Goal: Contribute content: Contribute content

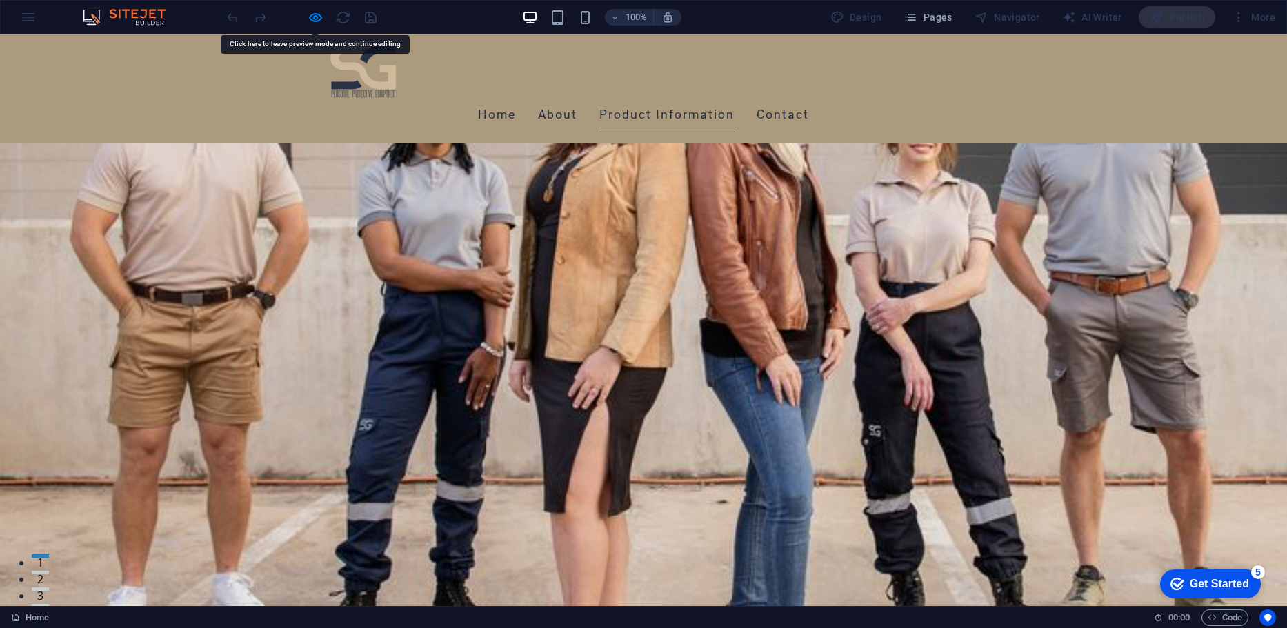
scroll to position [2992, 0]
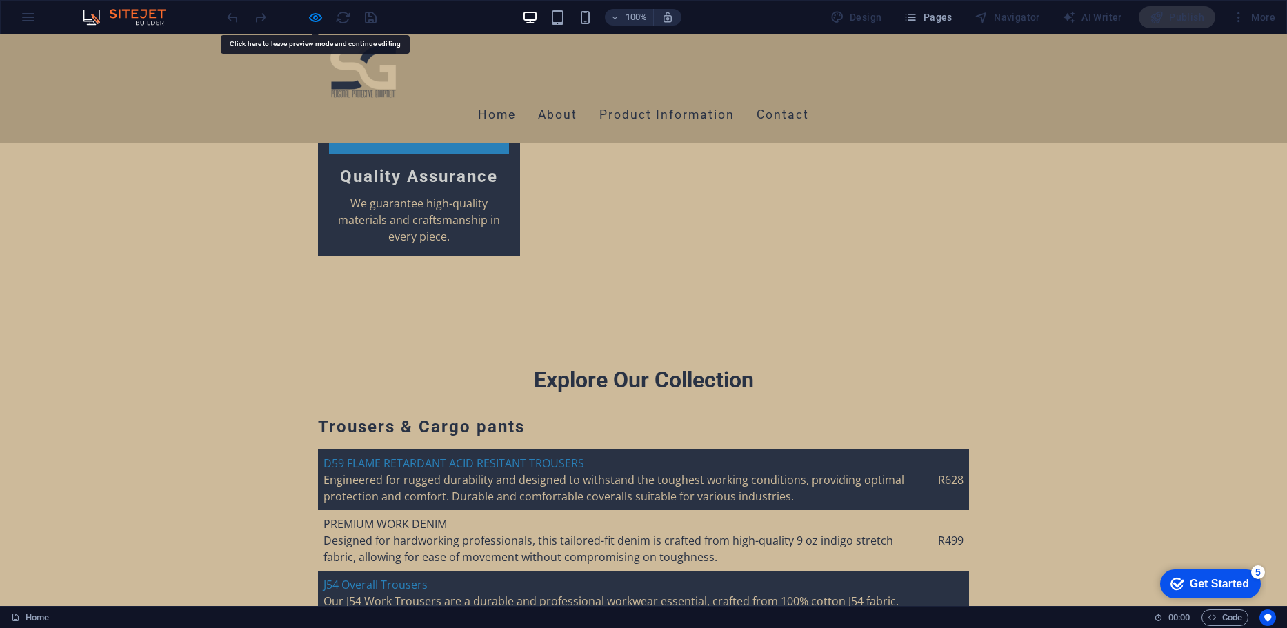
drag, startPoint x: 0, startPoint y: 34, endPoint x: 738, endPoint y: 188, distance: 753.7
drag, startPoint x: 738, startPoint y: 188, endPoint x: 725, endPoint y: 170, distance: 21.7
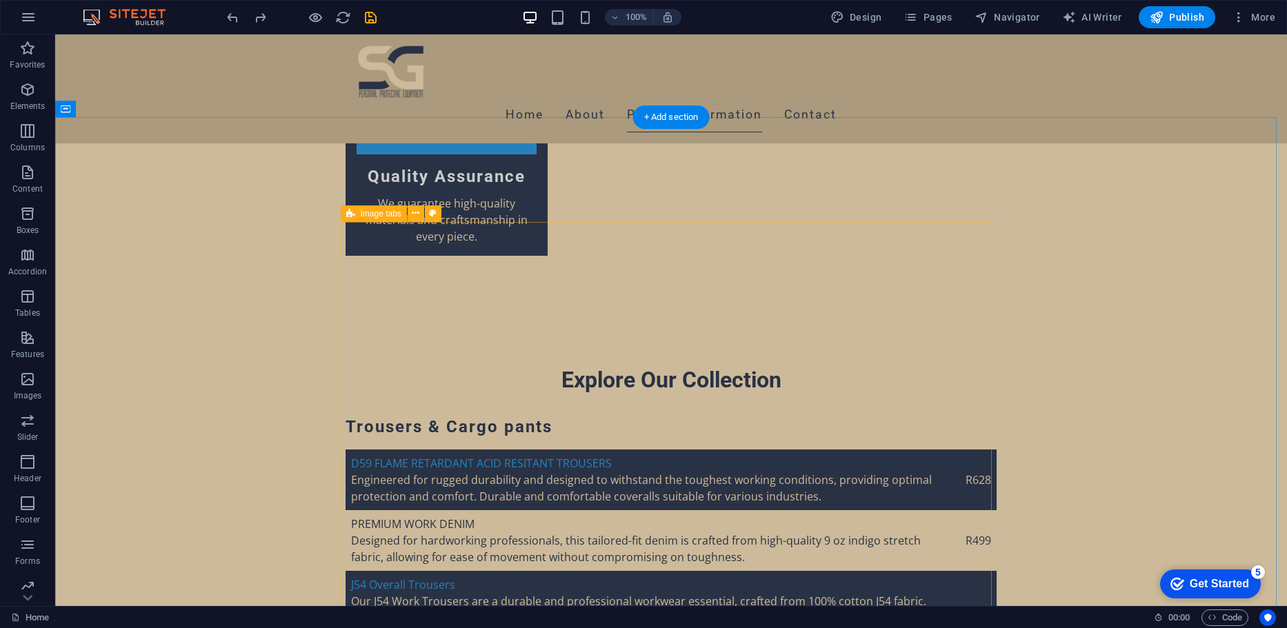
drag, startPoint x: 739, startPoint y: 329, endPoint x: 749, endPoint y: 343, distance: 17.8
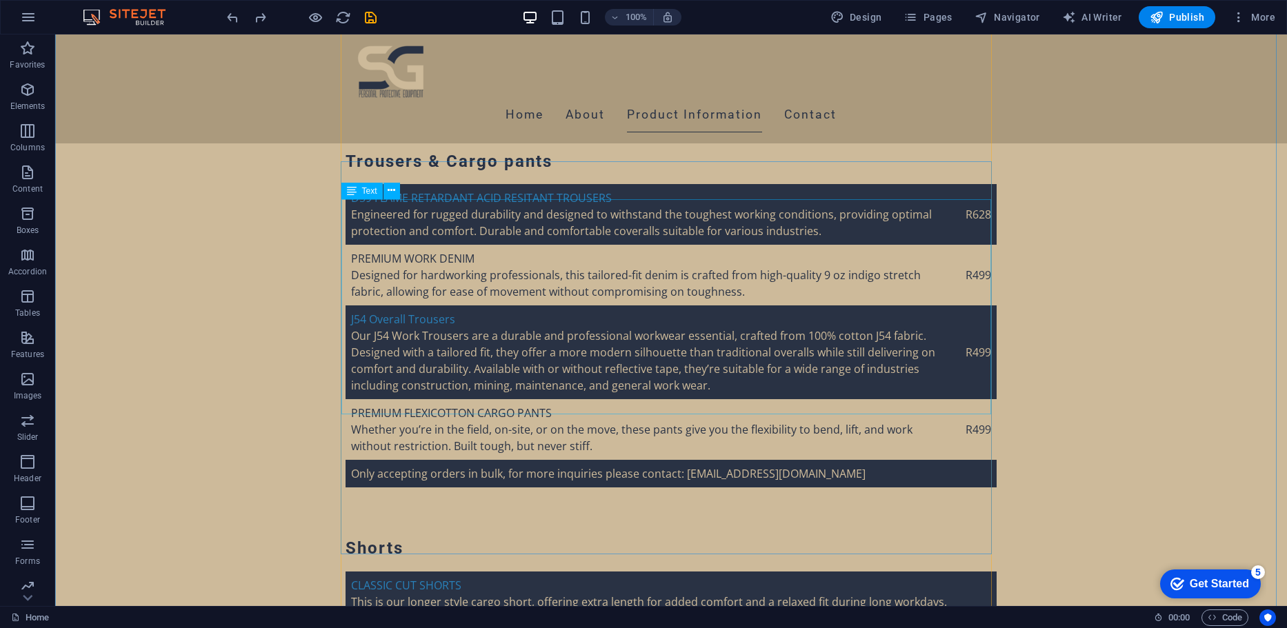
scroll to position [3279, 0]
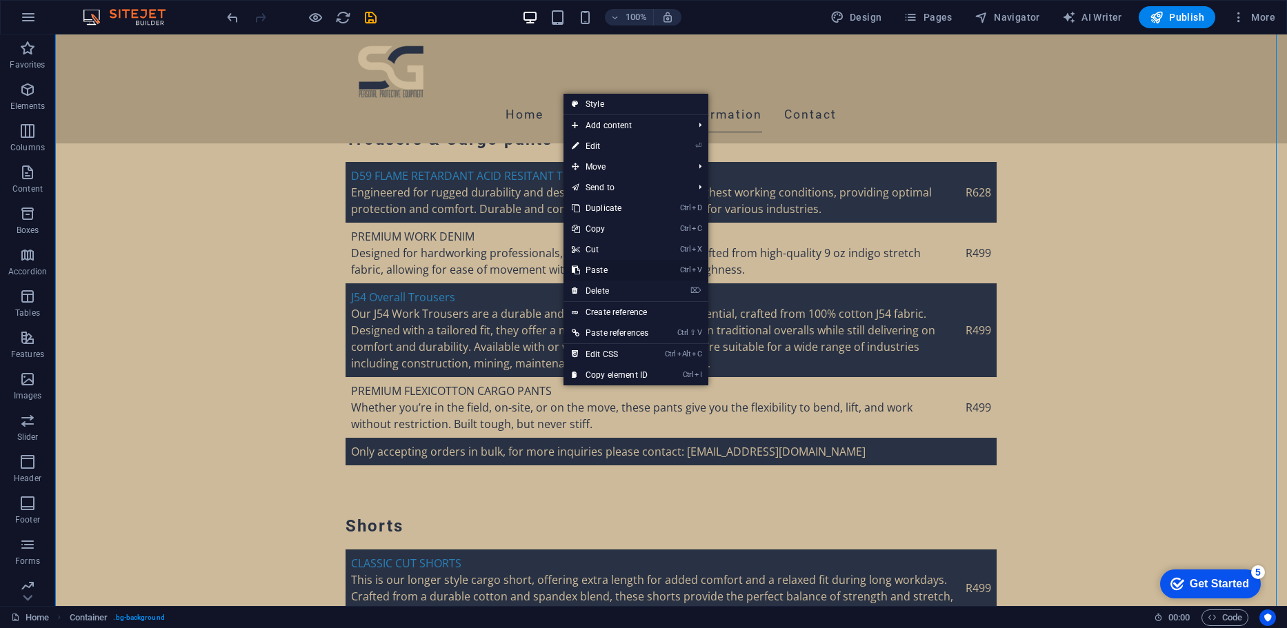
click at [615, 271] on link "Ctrl V Paste" at bounding box center [609, 270] width 93 height 21
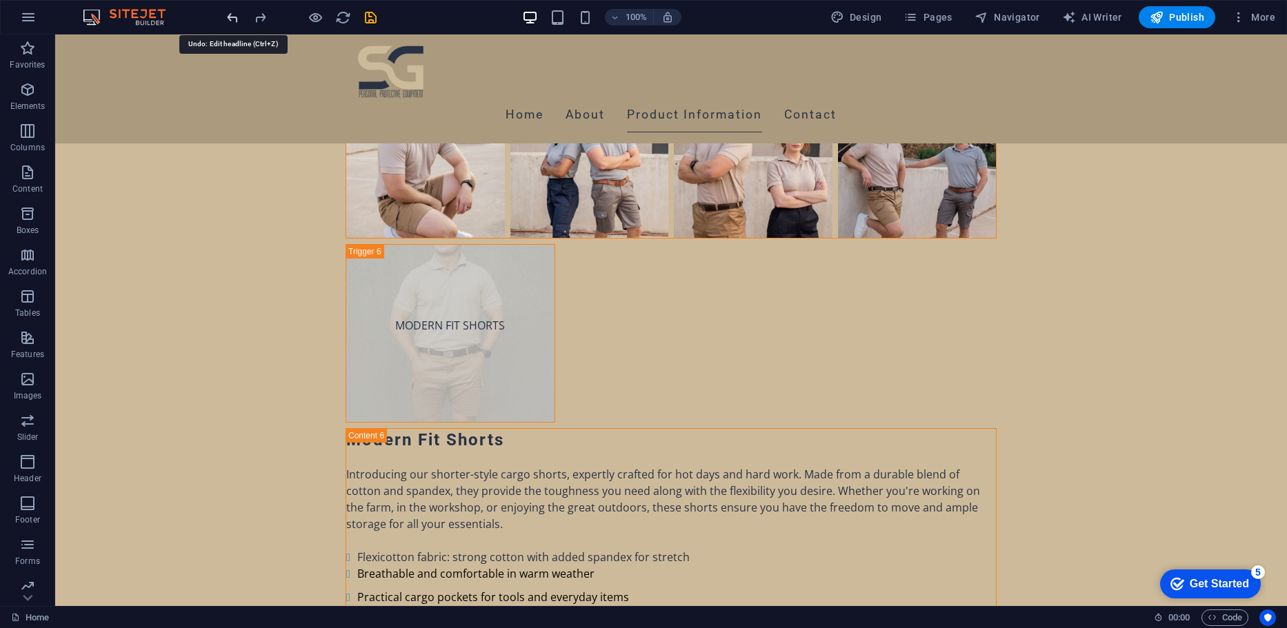
scroll to position [7669, 0]
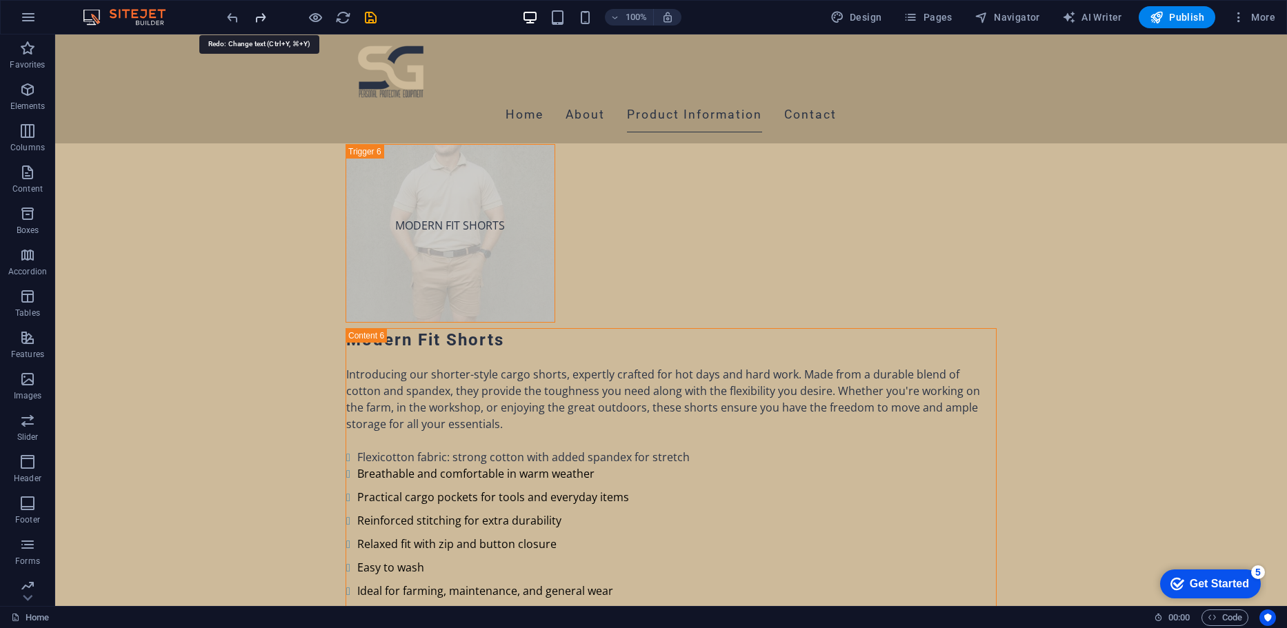
click at [253, 23] on icon "redo" at bounding box center [260, 18] width 16 height 16
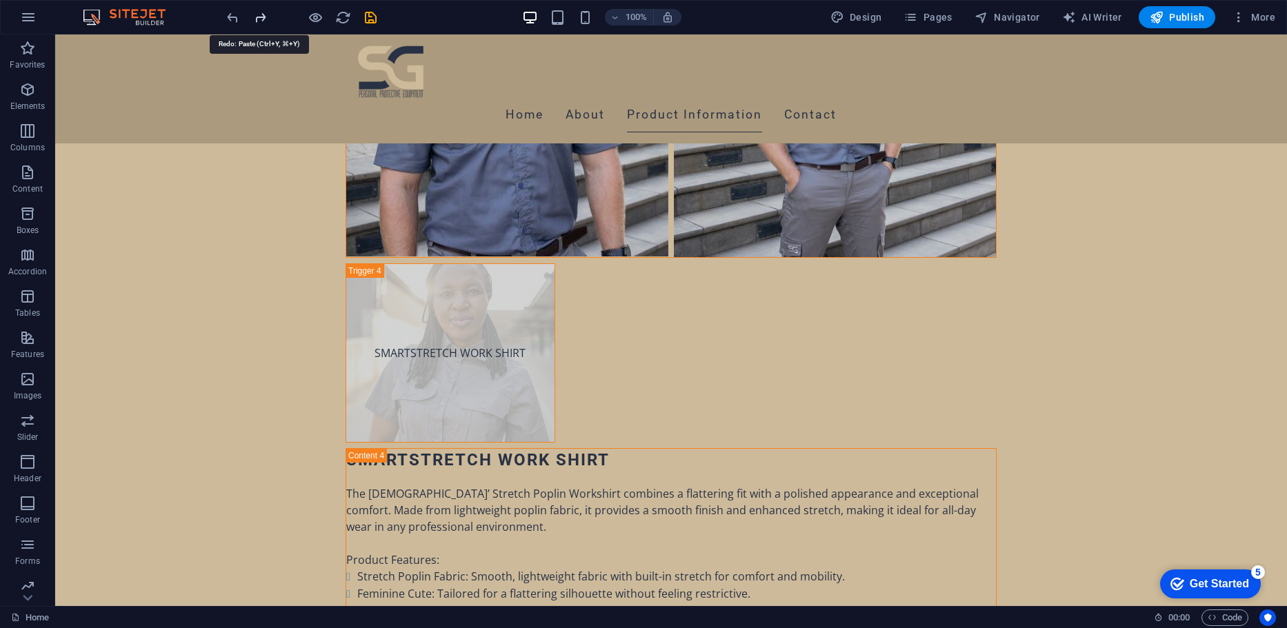
scroll to position [3228, 0]
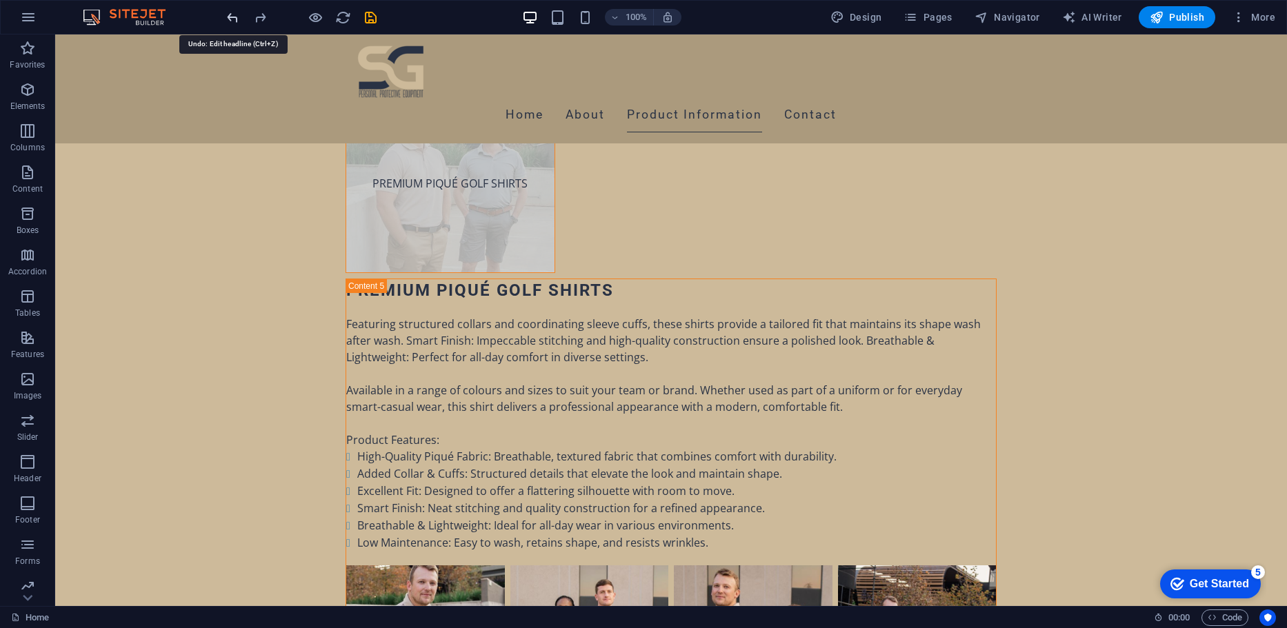
scroll to position [7669, 0]
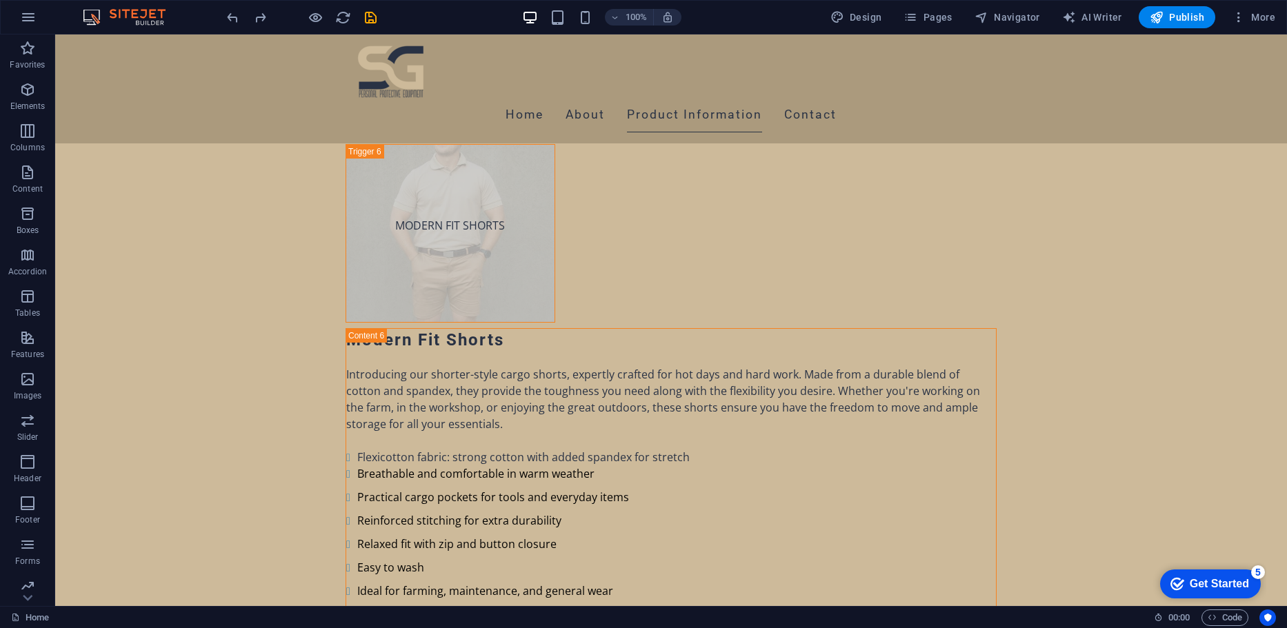
click at [243, 21] on div at bounding box center [301, 17] width 154 height 22
click at [254, 15] on icon "redo" at bounding box center [260, 18] width 16 height 16
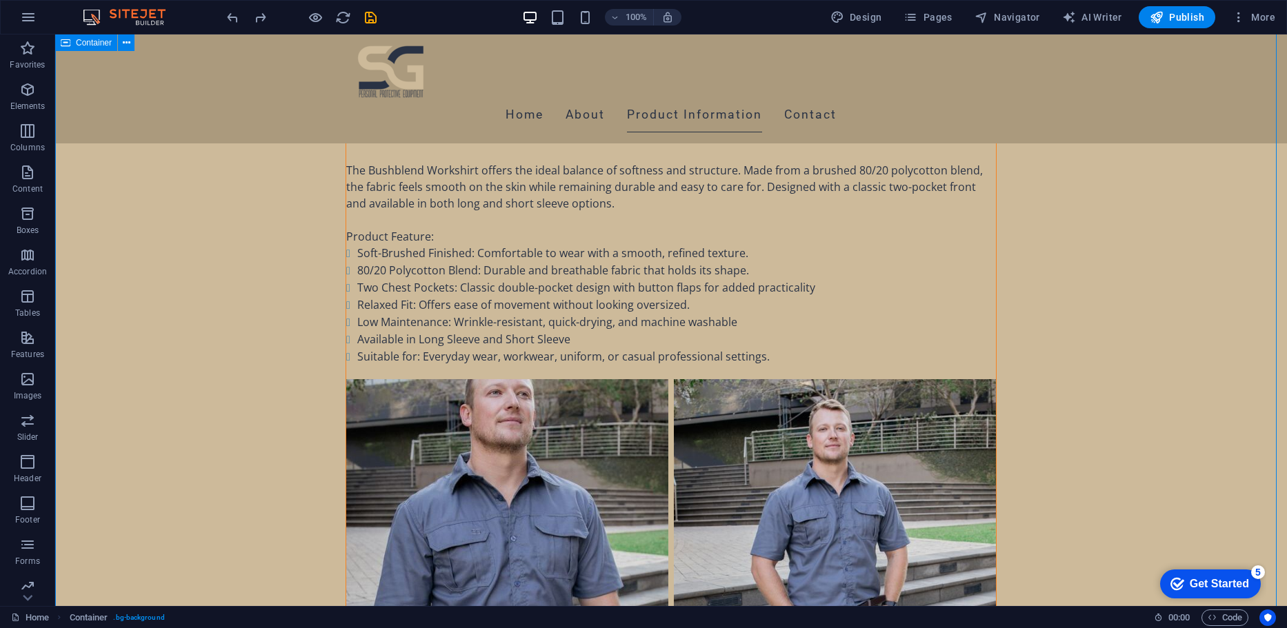
scroll to position [5843, 0]
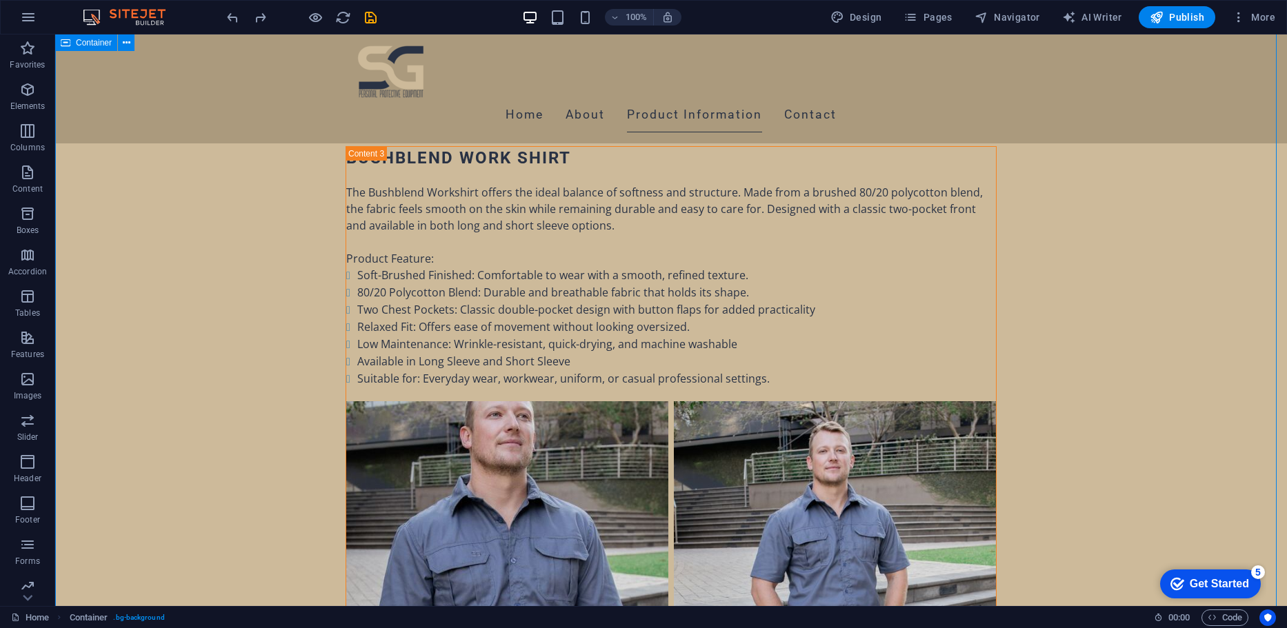
drag, startPoint x: 1075, startPoint y: 208, endPoint x: 1075, endPoint y: 226, distance: 17.9
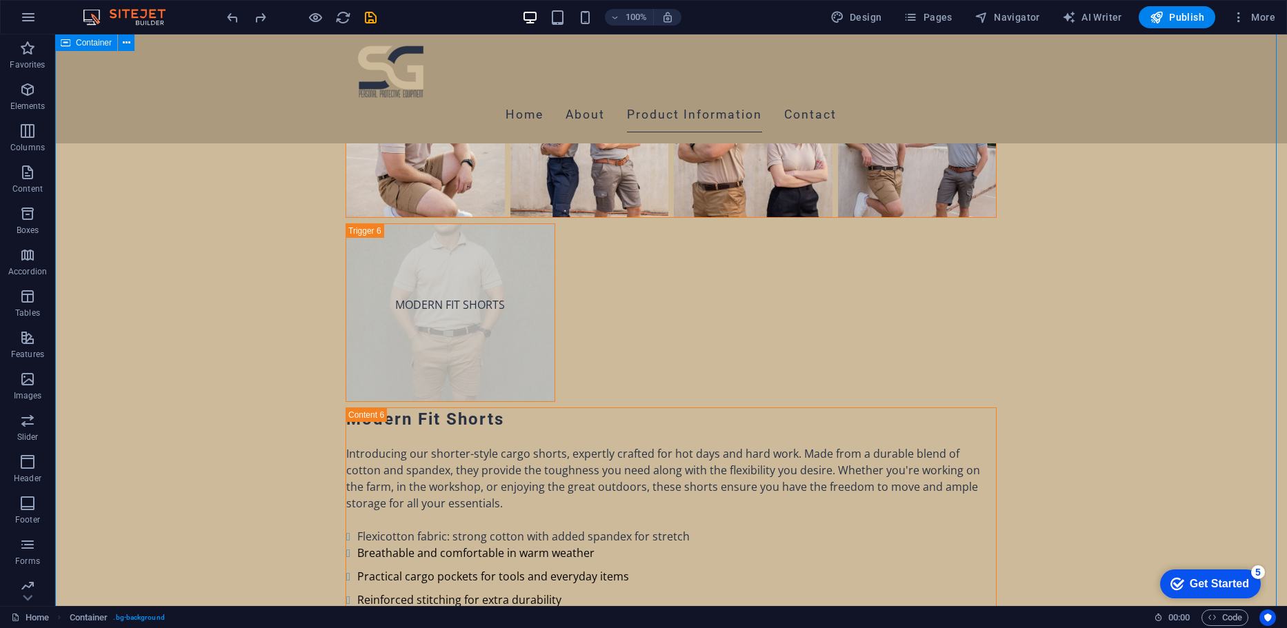
scroll to position [7597, 0]
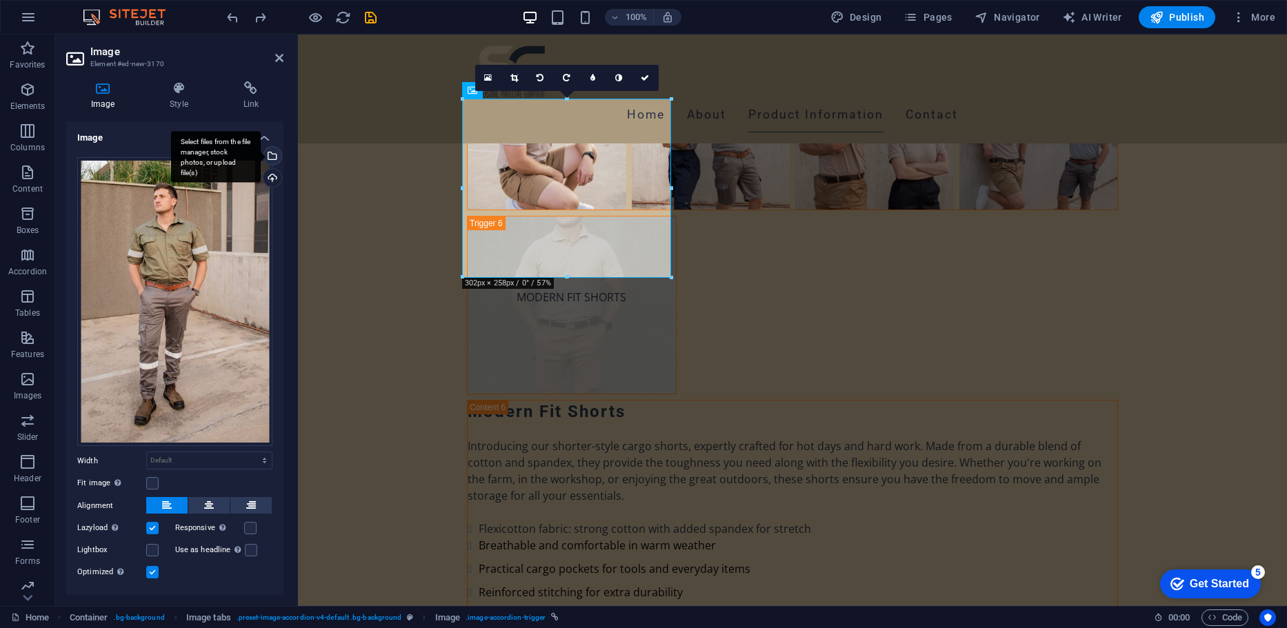
drag, startPoint x: 172, startPoint y: 279, endPoint x: 270, endPoint y: 158, distance: 156.0
click at [270, 158] on div "Select files from the file manager, stock photos, or upload file(s)" at bounding box center [271, 157] width 21 height 21
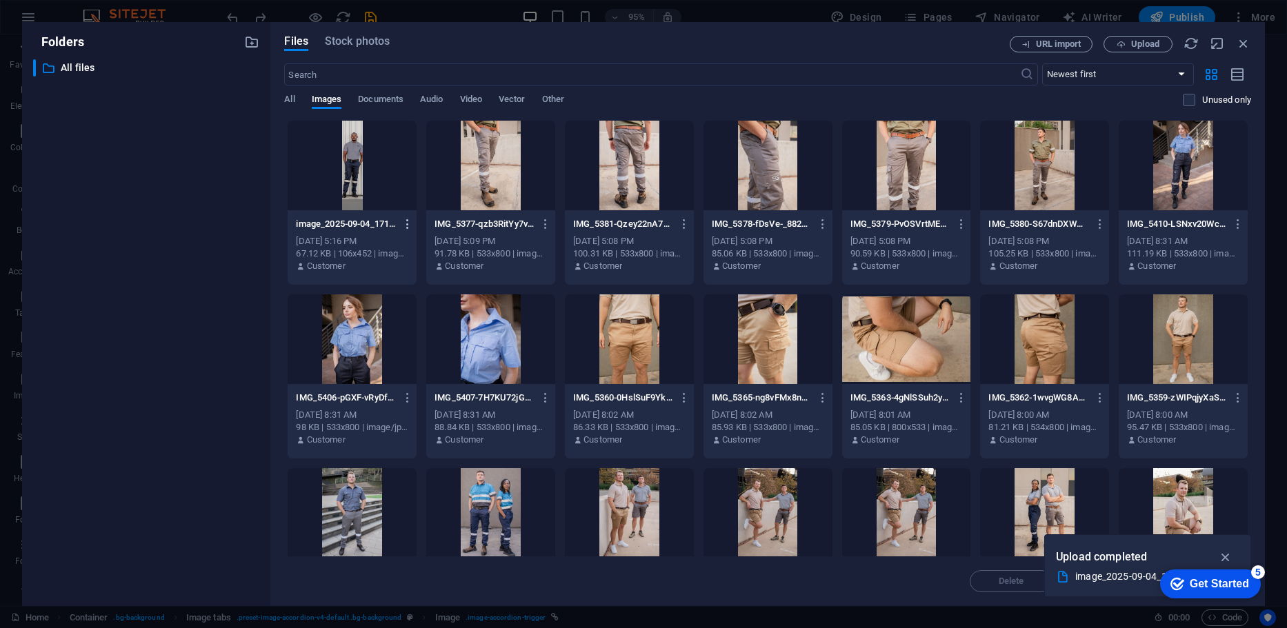
click at [406, 228] on icon "button" at bounding box center [407, 224] width 13 height 12
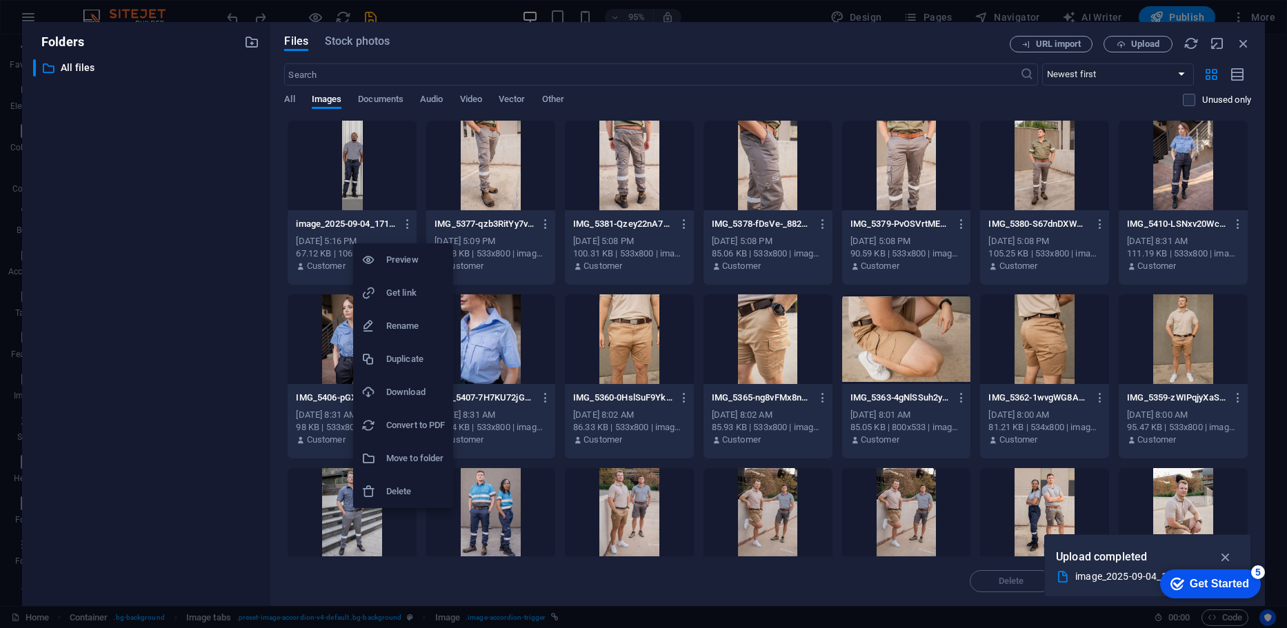
click at [390, 490] on h6 "Delete" at bounding box center [415, 491] width 59 height 17
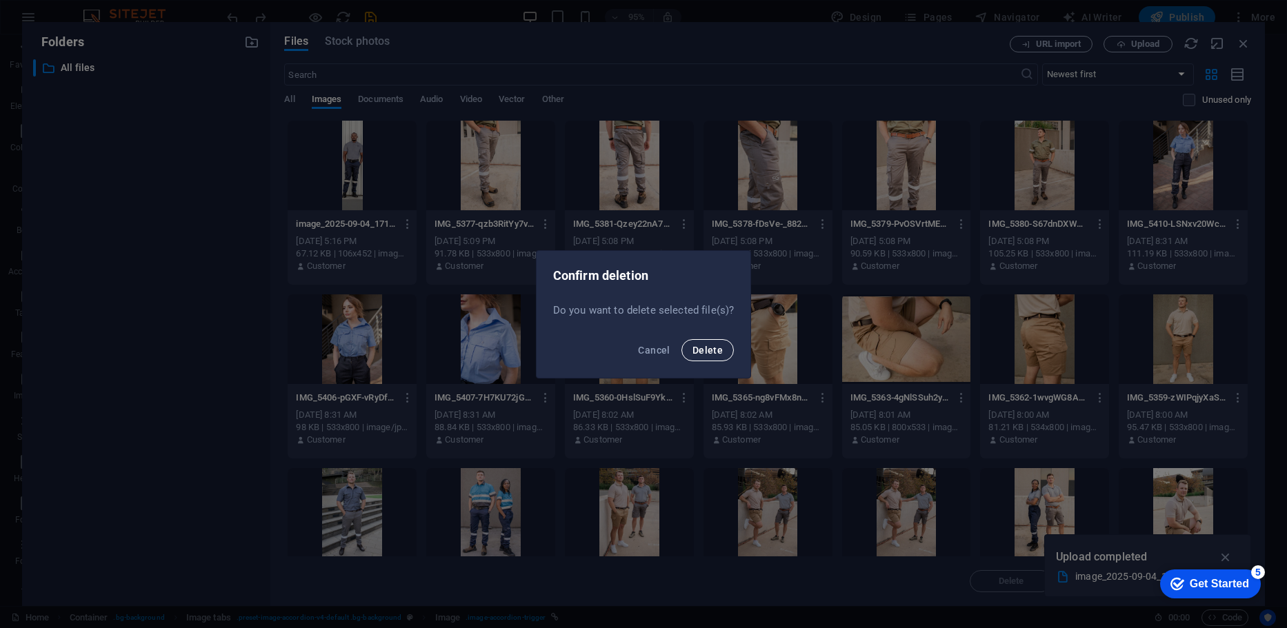
click at [698, 359] on button "Delete" at bounding box center [707, 350] width 52 height 22
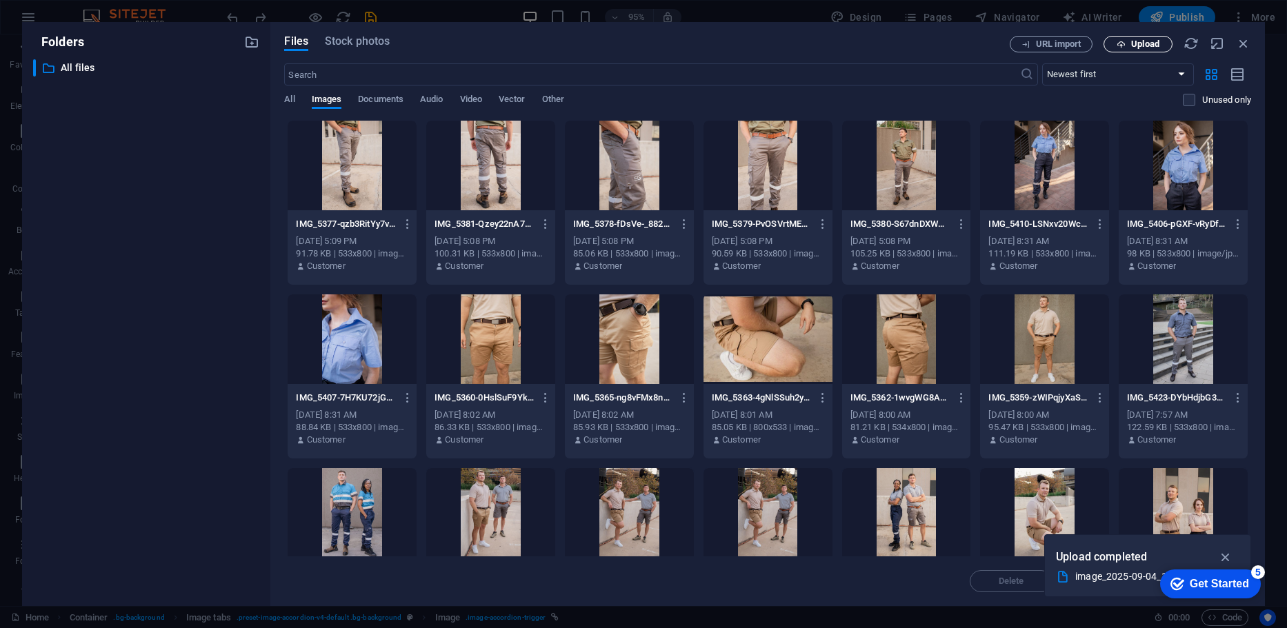
click at [1137, 48] on span "Upload" at bounding box center [1145, 44] width 28 height 8
click at [1158, 40] on span "Upload" at bounding box center [1145, 44] width 28 height 8
click at [624, 69] on input "text" at bounding box center [651, 74] width 735 height 22
drag, startPoint x: 596, startPoint y: 108, endPoint x: 832, endPoint y: 82, distance: 237.9
click at [832, 82] on input "text" at bounding box center [651, 74] width 735 height 22
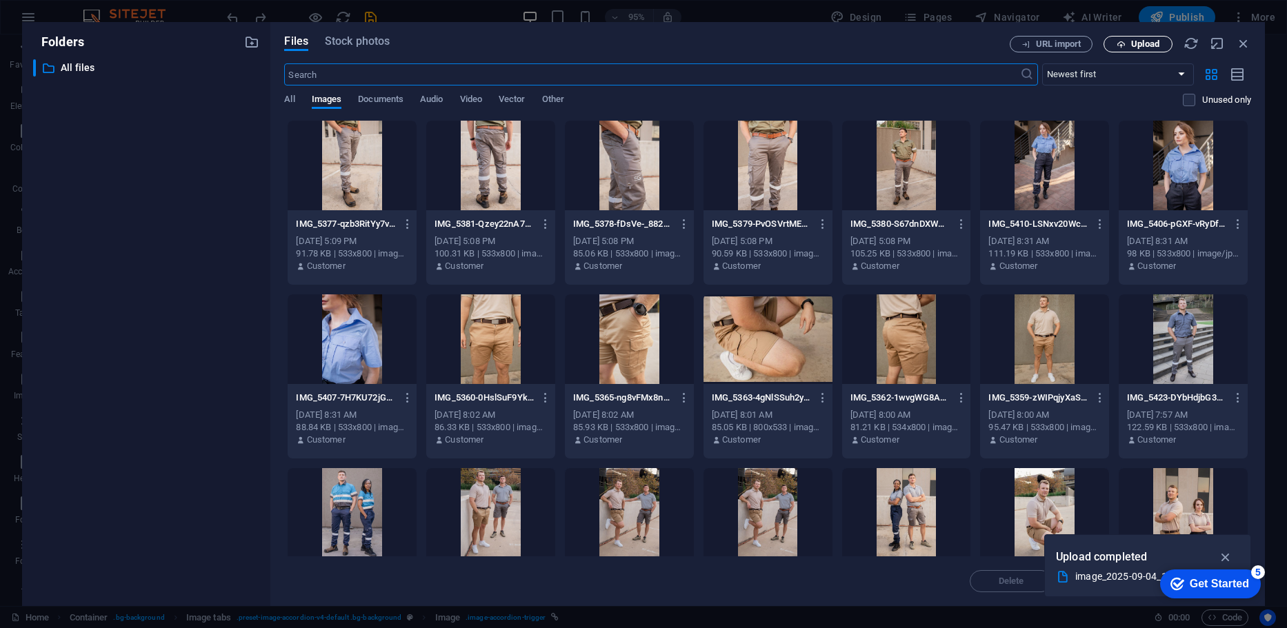
click at [1132, 46] on span "Upload" at bounding box center [1145, 44] width 28 height 8
click at [601, 19] on div "Folders ​ All files All files Files Stock photos URL import Upload ​ Newest fir…" at bounding box center [643, 314] width 1287 height 628
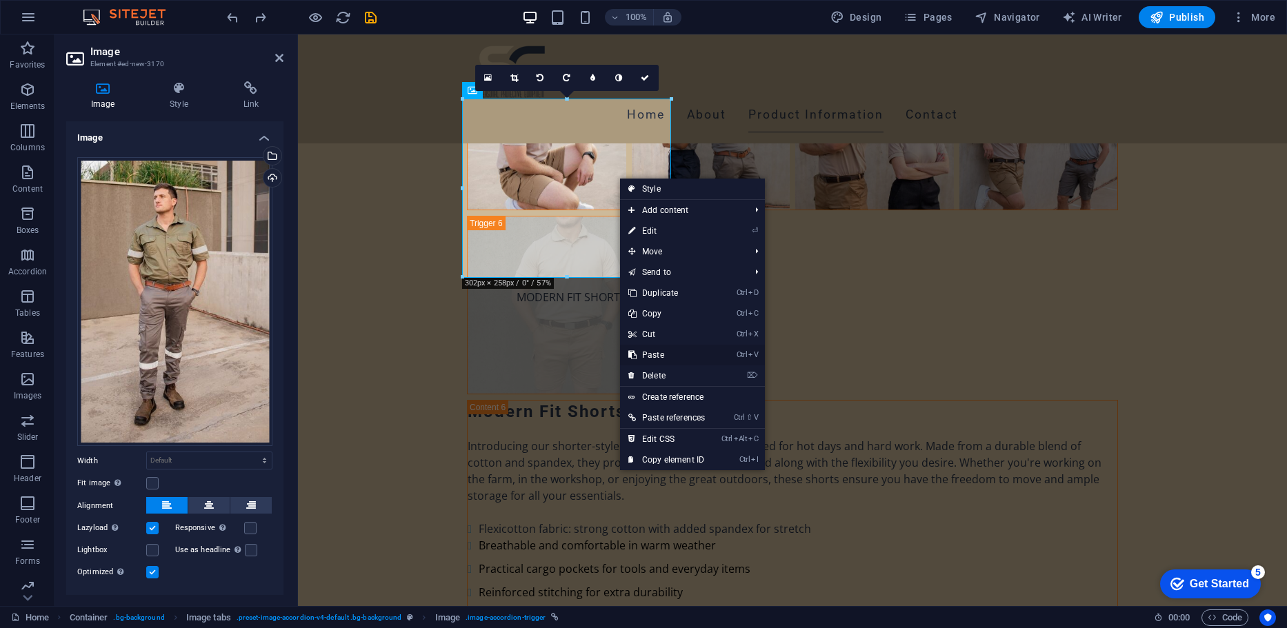
click at [661, 360] on link "Ctrl V Paste" at bounding box center [666, 355] width 93 height 21
